Goal: Information Seeking & Learning: Learn about a topic

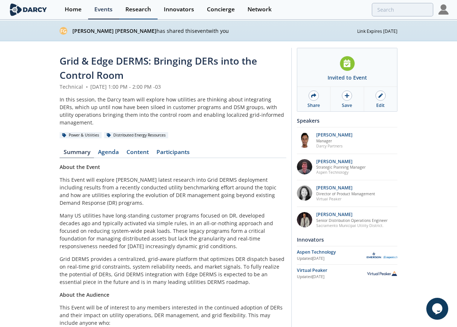
click at [125, 12] on link "Research" at bounding box center [138, 9] width 38 height 19
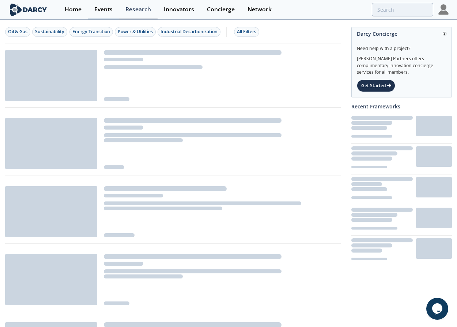
click at [106, 11] on div "Events" at bounding box center [103, 10] width 18 height 6
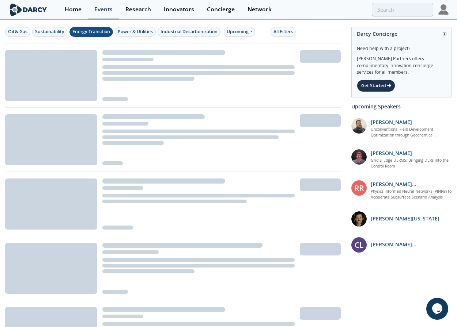
click at [94, 33] on div "Energy Transition" at bounding box center [91, 31] width 38 height 7
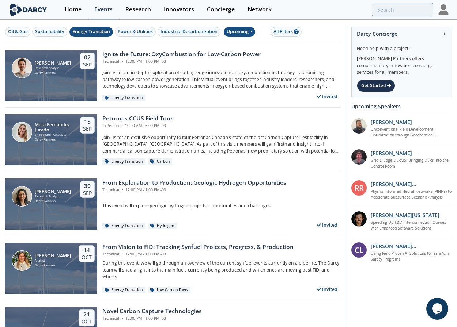
click at [228, 29] on div "Upcoming" at bounding box center [240, 32] width 32 height 10
click at [260, 52] on div "Past" at bounding box center [248, 56] width 45 height 12
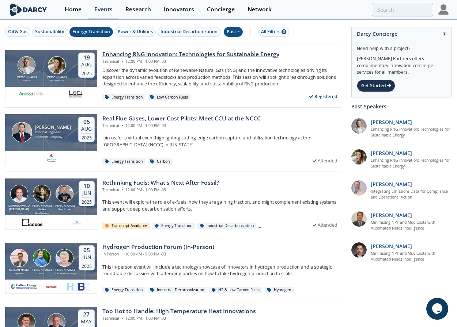
click at [178, 55] on div "Enhancing RNG innovation: Technologies for Sustainable Energy" at bounding box center [190, 54] width 177 height 9
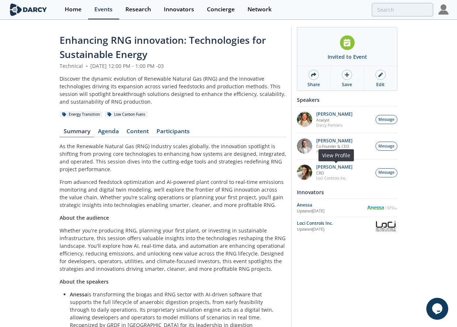
click at [308, 173] on img at bounding box center [304, 172] width 15 height 15
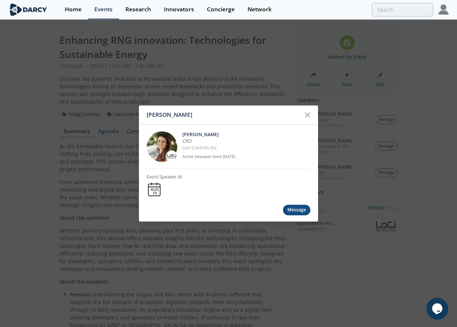
click at [171, 157] on img at bounding box center [171, 156] width 11 height 6
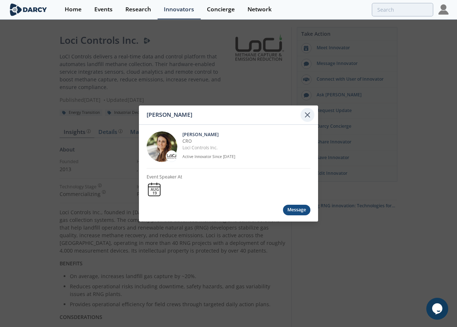
click at [309, 114] on icon at bounding box center [307, 115] width 9 height 9
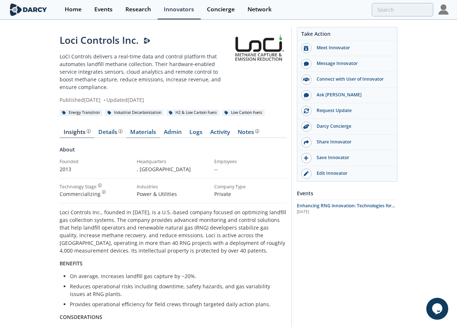
click at [148, 132] on link "Materials" at bounding box center [143, 133] width 34 height 9
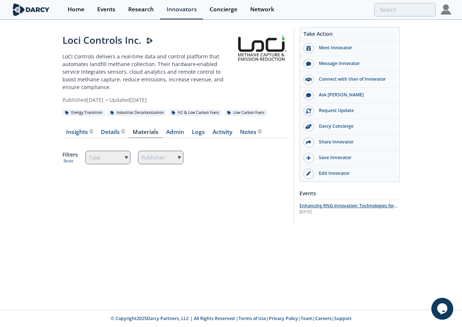
click at [329, 203] on span "Enhancing RNG innovation: Technologies for Sustainable Energy" at bounding box center [349, 209] width 98 height 13
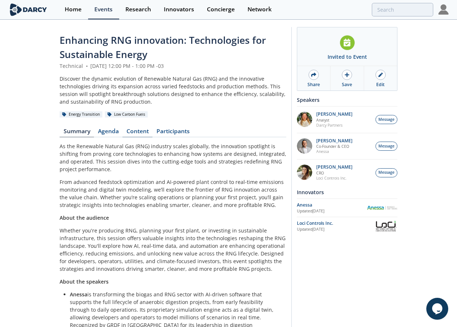
click at [135, 130] on link "Content" at bounding box center [137, 133] width 30 height 9
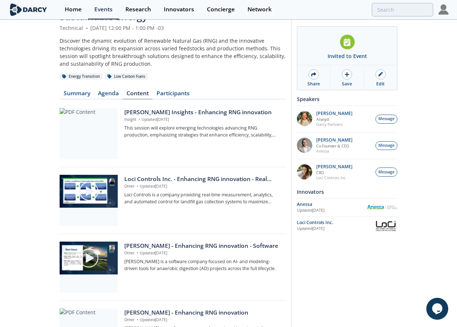
scroll to position [37, 0]
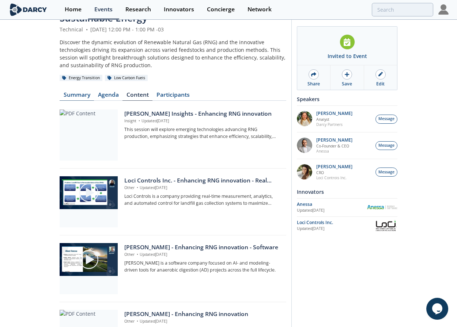
click at [81, 96] on link "Summary" at bounding box center [77, 96] width 34 height 9
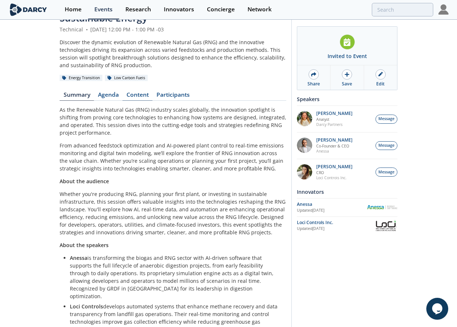
click at [138, 99] on link "Content" at bounding box center [137, 96] width 30 height 9
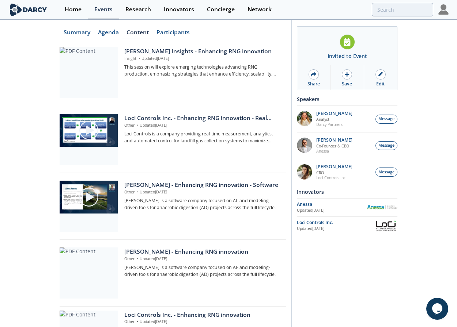
scroll to position [95, 0]
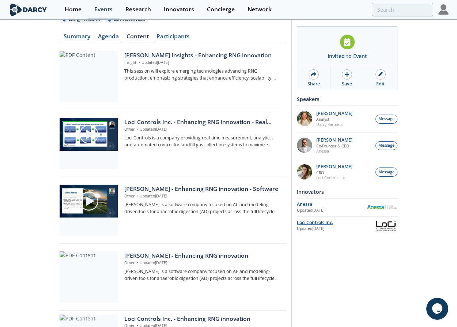
click at [315, 222] on div "Loci Controls Inc." at bounding box center [335, 223] width 77 height 7
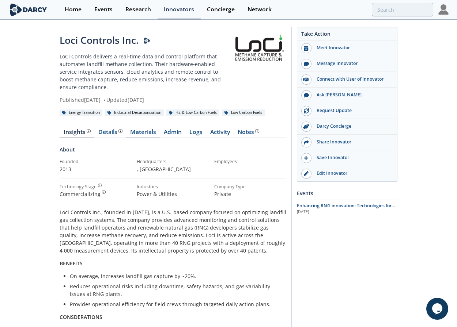
click at [146, 136] on link "Materials" at bounding box center [143, 133] width 34 height 9
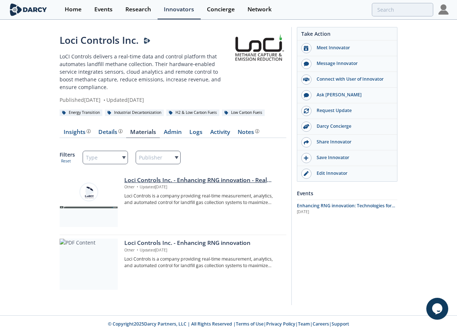
scroll to position [6, 0]
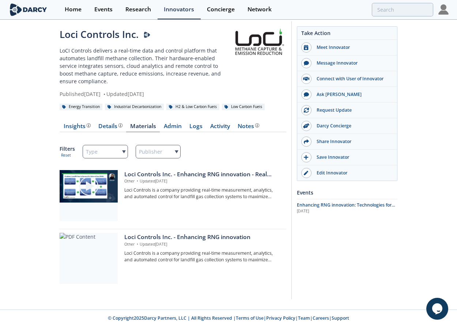
click at [12, 206] on div "Loci Controls Inc. LoCI Controls delivers a real‑time data and control platform…" at bounding box center [228, 162] width 457 height 295
click at [108, 9] on div "Events" at bounding box center [103, 10] width 18 height 6
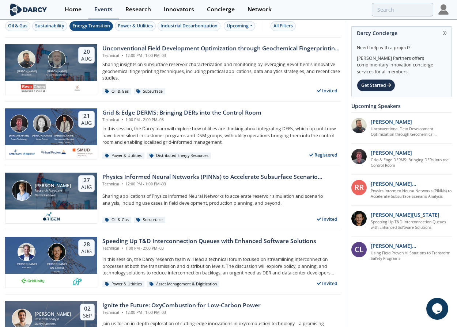
click at [100, 28] on div "Energy Transition" at bounding box center [91, 26] width 38 height 7
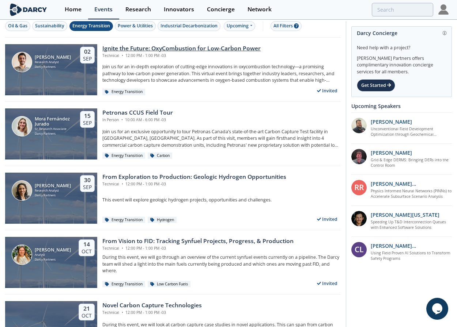
click at [130, 49] on div "Ignite the Future: OxyCombustion for Low-Carbon Power" at bounding box center [181, 48] width 158 height 9
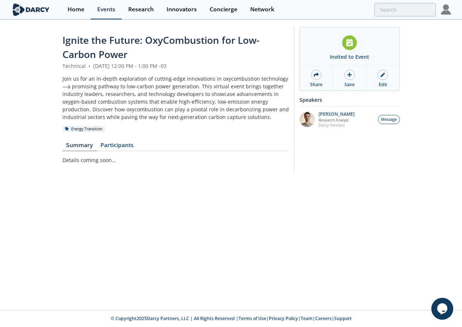
click at [111, 14] on link "Events" at bounding box center [106, 9] width 31 height 19
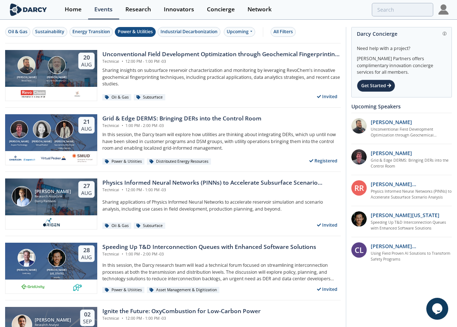
click at [133, 33] on div "Power & Utilities" at bounding box center [135, 31] width 35 height 7
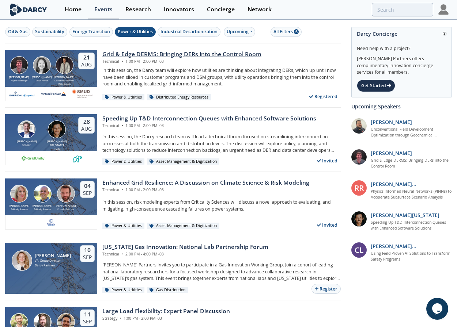
click at [303, 60] on div "Grid & Edge DERMS: Bringing DERs into the Control Room Technical • 1:00 PM - 2:…" at bounding box center [221, 57] width 238 height 14
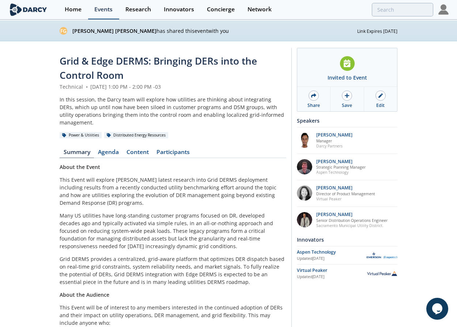
click at [111, 11] on div "Events" at bounding box center [103, 10] width 18 height 6
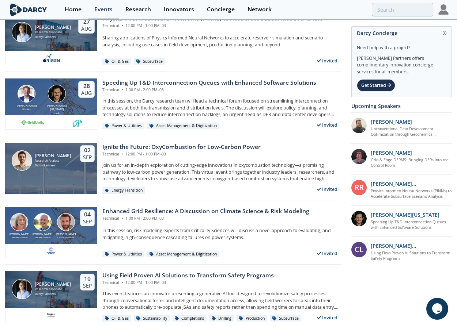
scroll to position [193, 0]
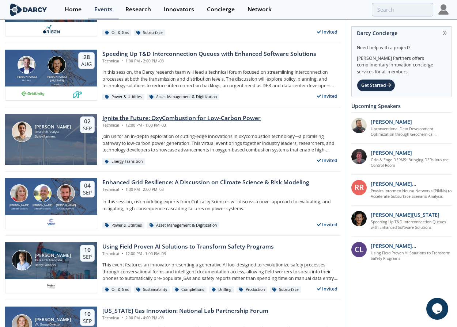
click at [144, 119] on div "Ignite the Future: OxyCombustion for Low-Carbon Power" at bounding box center [181, 118] width 158 height 9
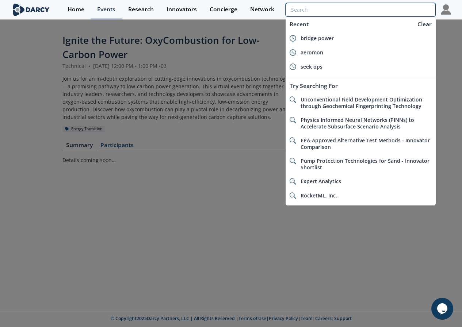
click at [388, 8] on input "search" at bounding box center [361, 10] width 150 height 14
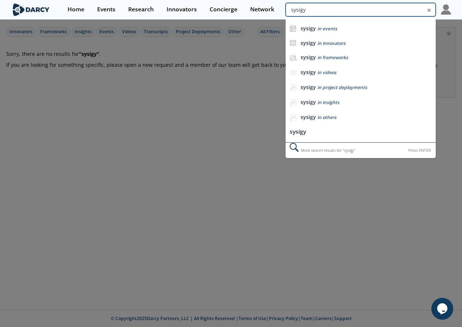
click at [386, 8] on input "sysigy" at bounding box center [361, 10] width 150 height 14
drag, startPoint x: 394, startPoint y: 9, endPoint x: 371, endPoint y: 9, distance: 23.0
click at [371, 9] on input "sysigysisigy" at bounding box center [361, 10] width 150 height 14
type input "sisigy"
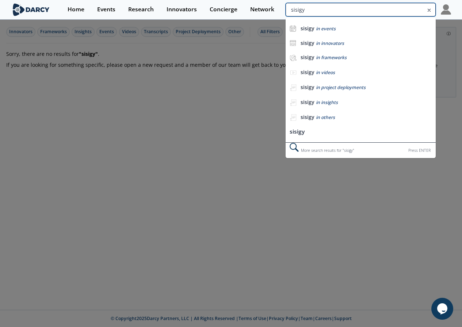
click at [389, 8] on input "sisigy" at bounding box center [361, 10] width 150 height 14
type input "zisi"
click at [392, 11] on input "zisi" at bounding box center [361, 10] width 150 height 14
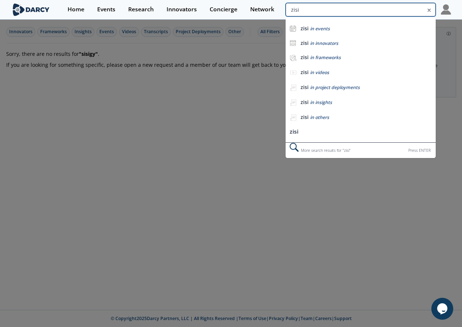
click at [392, 11] on input "zisi" at bounding box center [361, 10] width 150 height 14
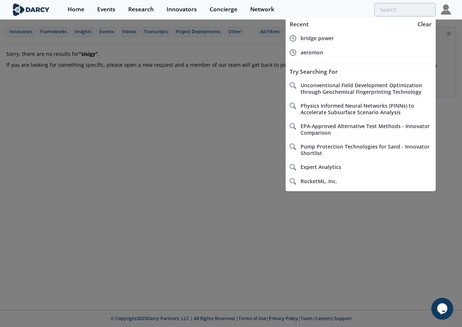
click at [237, 79] on div at bounding box center [231, 163] width 462 height 327
click at [399, 13] on input "search" at bounding box center [361, 10] width 150 height 14
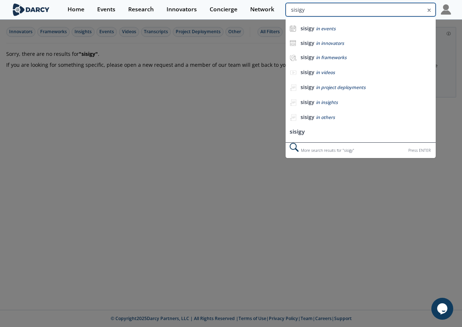
type input "sisigy"
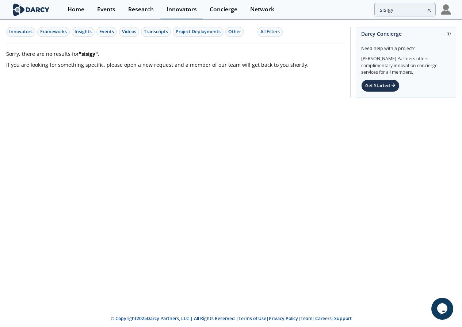
click at [194, 11] on div "Innovators" at bounding box center [182, 10] width 30 height 6
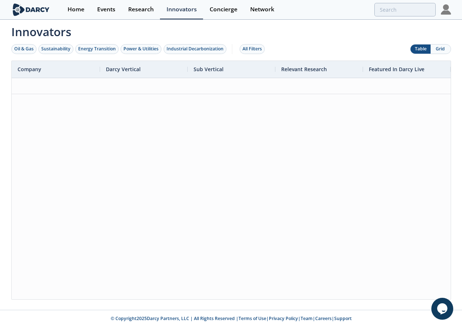
click at [83, 55] on div "Oil & Gas Sustainability Energy Transition Power & Utilities Industrial Decarbo…" at bounding box center [139, 49] width 256 height 23
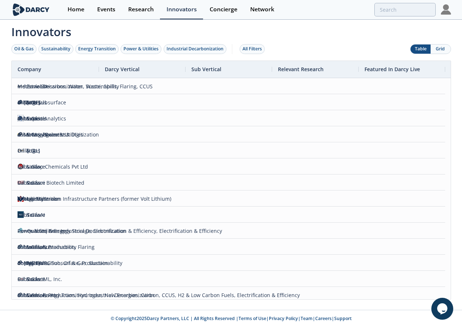
click at [96, 54] on div "Oil & Gas Sustainability Energy Transition Power & Utilities Industrial Decarbo…" at bounding box center [139, 49] width 256 height 23
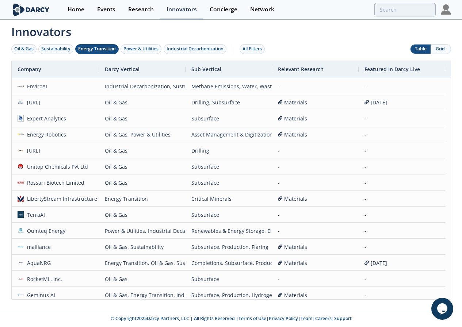
click at [107, 53] on button "Energy Transition" at bounding box center [96, 49] width 43 height 10
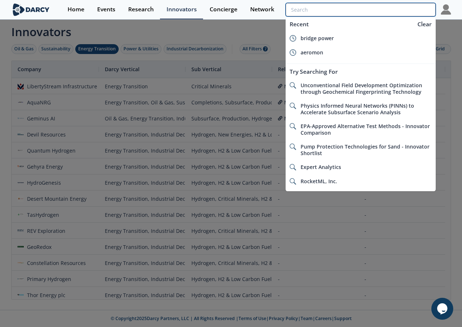
click at [393, 14] on input "search" at bounding box center [361, 10] width 150 height 14
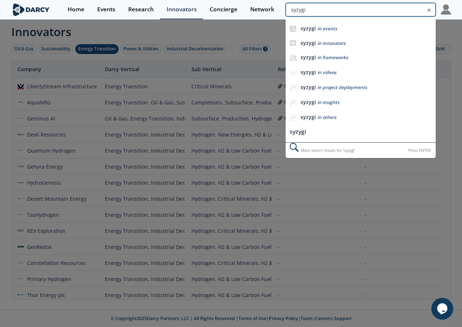
type input "syzygi"
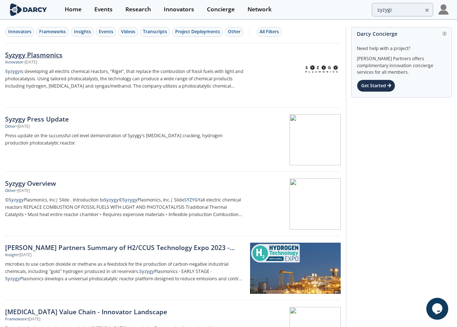
click at [77, 60] on div "Innovator • [DATE]" at bounding box center [124, 63] width 238 height 6
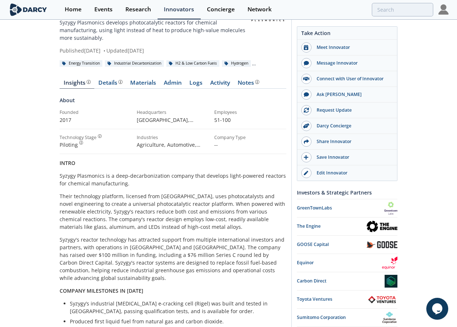
scroll to position [34, 0]
click at [110, 85] on div "Details" at bounding box center [110, 83] width 24 height 6
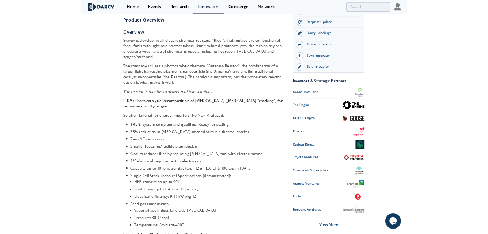
scroll to position [115, 0]
